Goal: Obtain resource: Download file/media

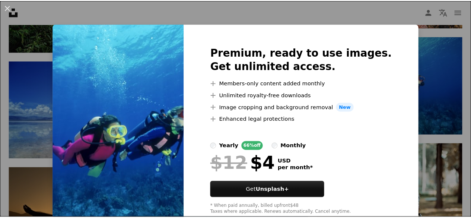
scroll to position [21, 0]
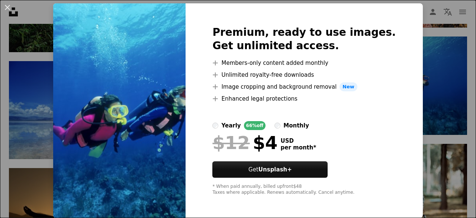
click at [7, 9] on button "An X shape" at bounding box center [7, 7] width 9 height 9
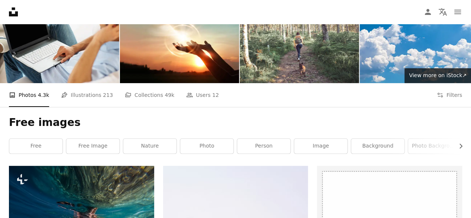
scroll to position [41, 0]
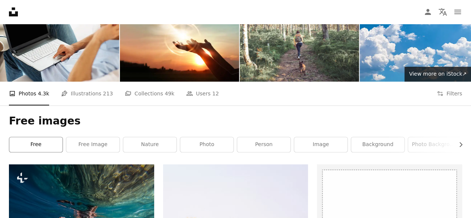
click at [33, 150] on link "free" at bounding box center [35, 144] width 53 height 15
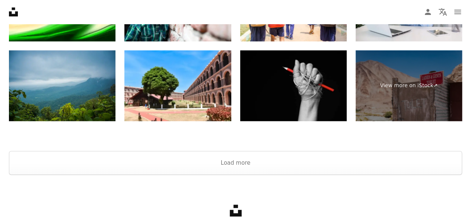
scroll to position [1581, 0]
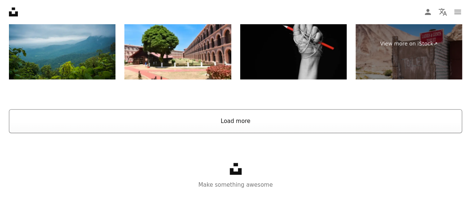
click at [209, 113] on button "Load more" at bounding box center [235, 121] width 453 height 24
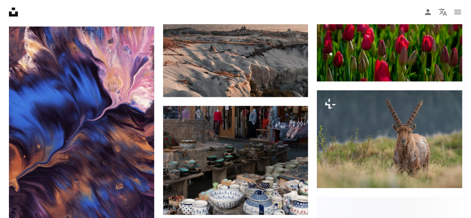
scroll to position [4726, 0]
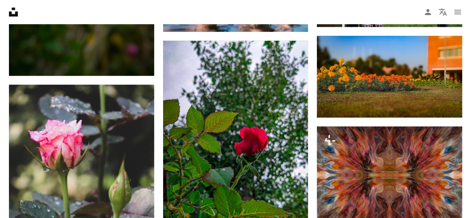
scroll to position [41, 0]
